Goal: Information Seeking & Learning: Learn about a topic

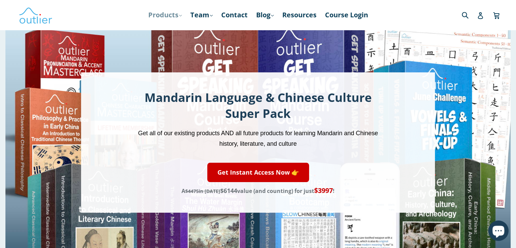
click at [177, 15] on link "Products .cls-1{fill:#231f20} expand" at bounding box center [165, 15] width 40 height 12
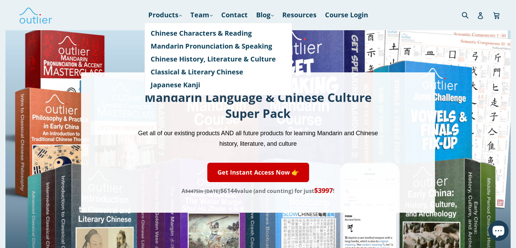
click at [414, 104] on div "Mandarin Language & Chinese Culture Super Pack Get all of our existing products…" at bounding box center [258, 142] width 354 height 140
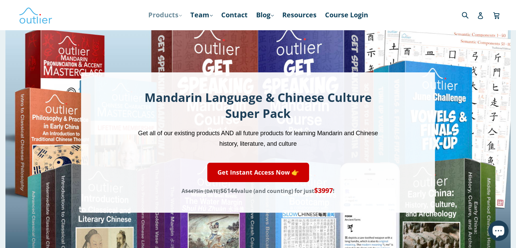
click at [179, 16] on icon ".cls-1{fill:#231f20}" at bounding box center [180, 15] width 3 height 3
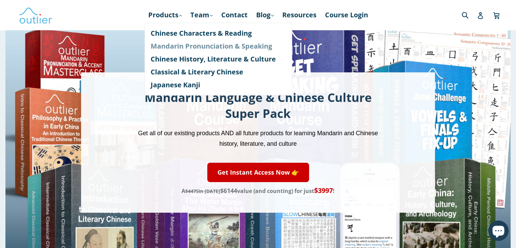
click at [179, 47] on link "Mandarin Pronunciation & Speaking" at bounding box center [218, 46] width 135 height 13
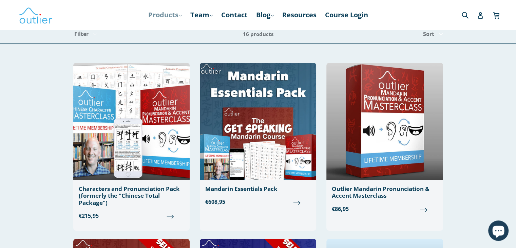
click at [175, 13] on link "Products .cls-1{fill:#231f20} expand" at bounding box center [165, 15] width 40 height 12
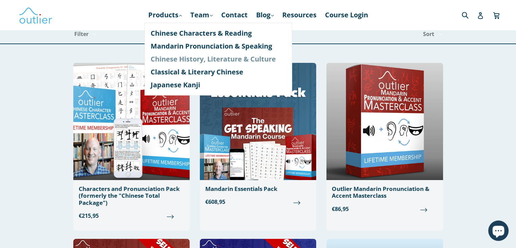
click at [176, 57] on link "Chinese History, Literature & Culture" at bounding box center [218, 59] width 135 height 13
